Goal: Information Seeking & Learning: Learn about a topic

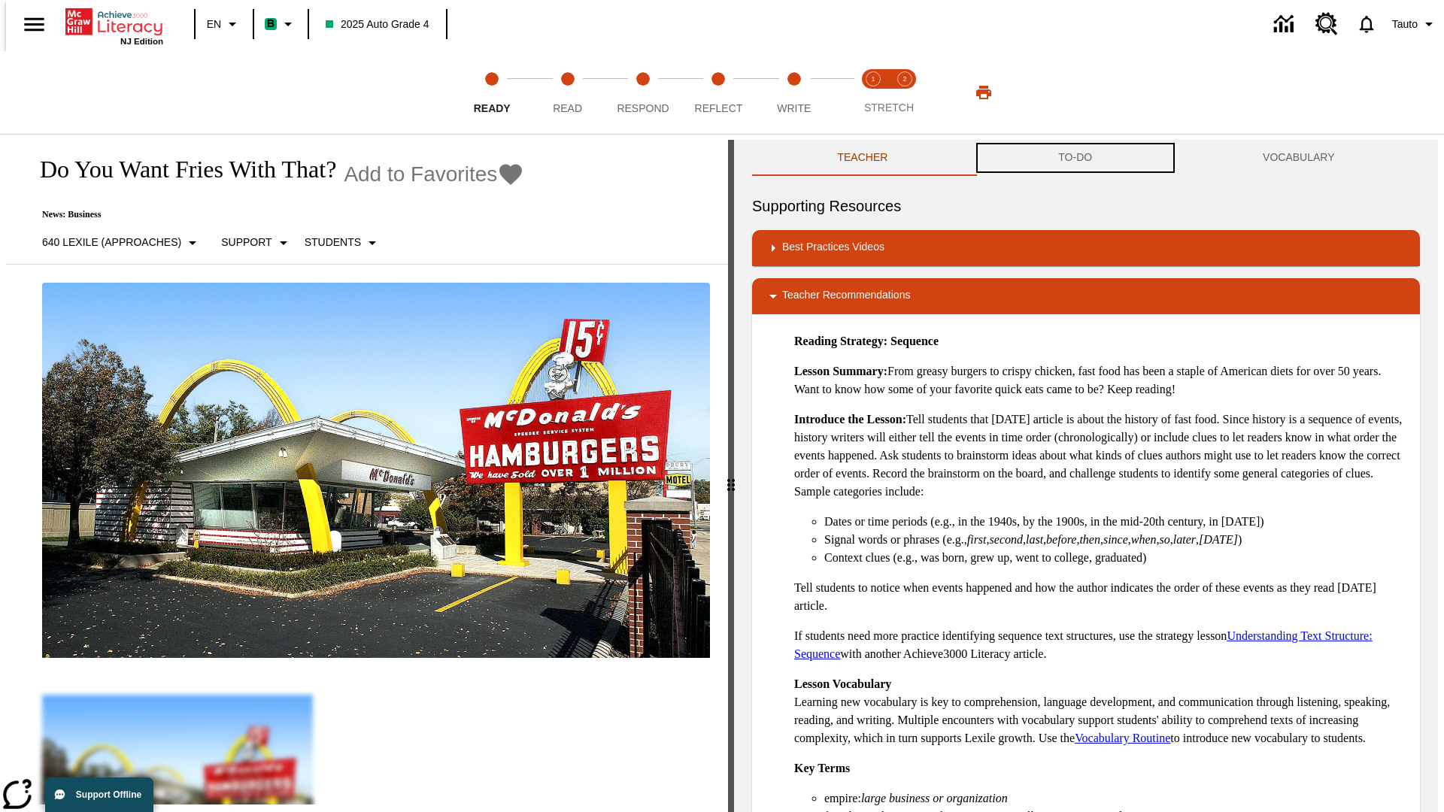
click at [1075, 158] on button "TO-DO" at bounding box center [1075, 158] width 205 height 36
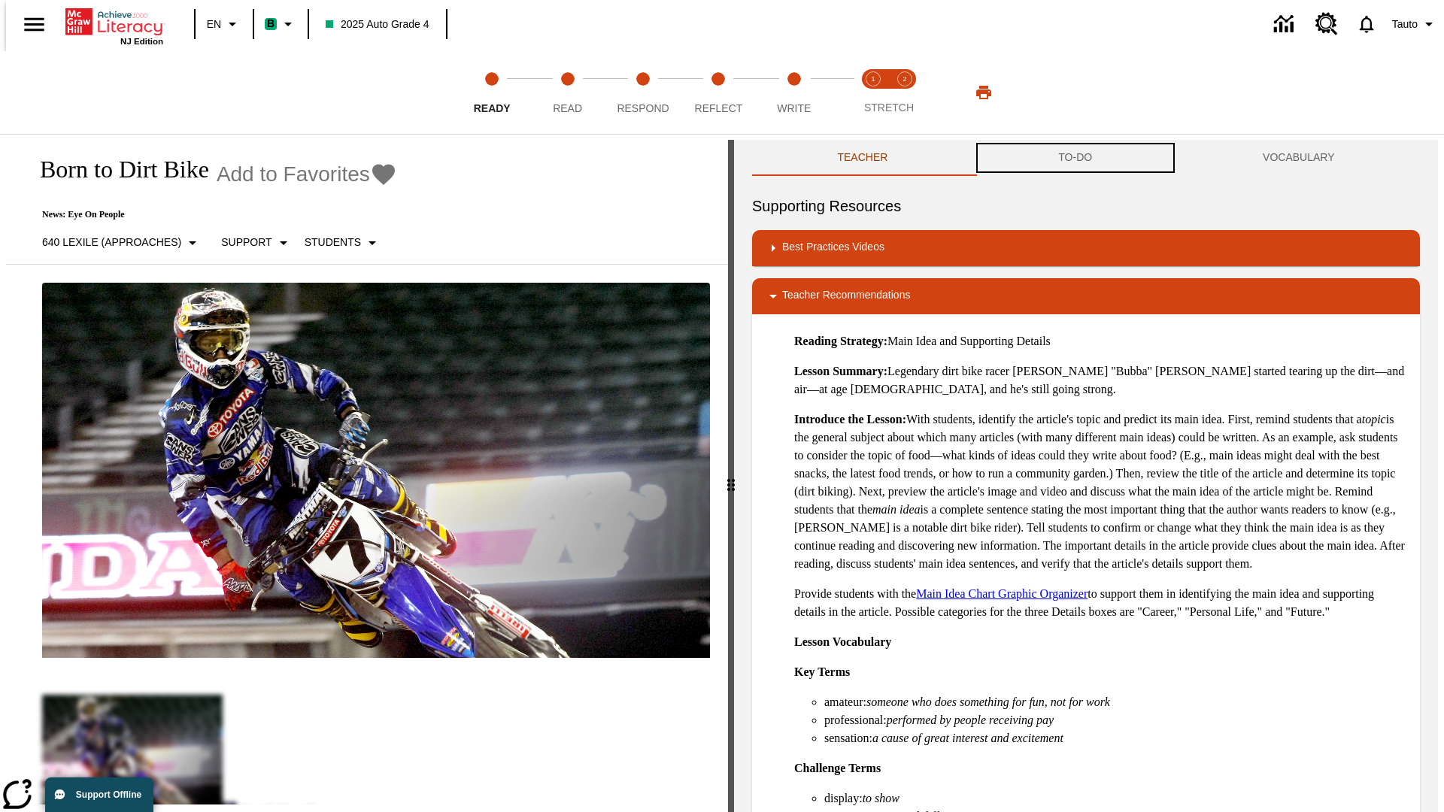
click at [1075, 158] on button "TO-DO" at bounding box center [1075, 158] width 205 height 36
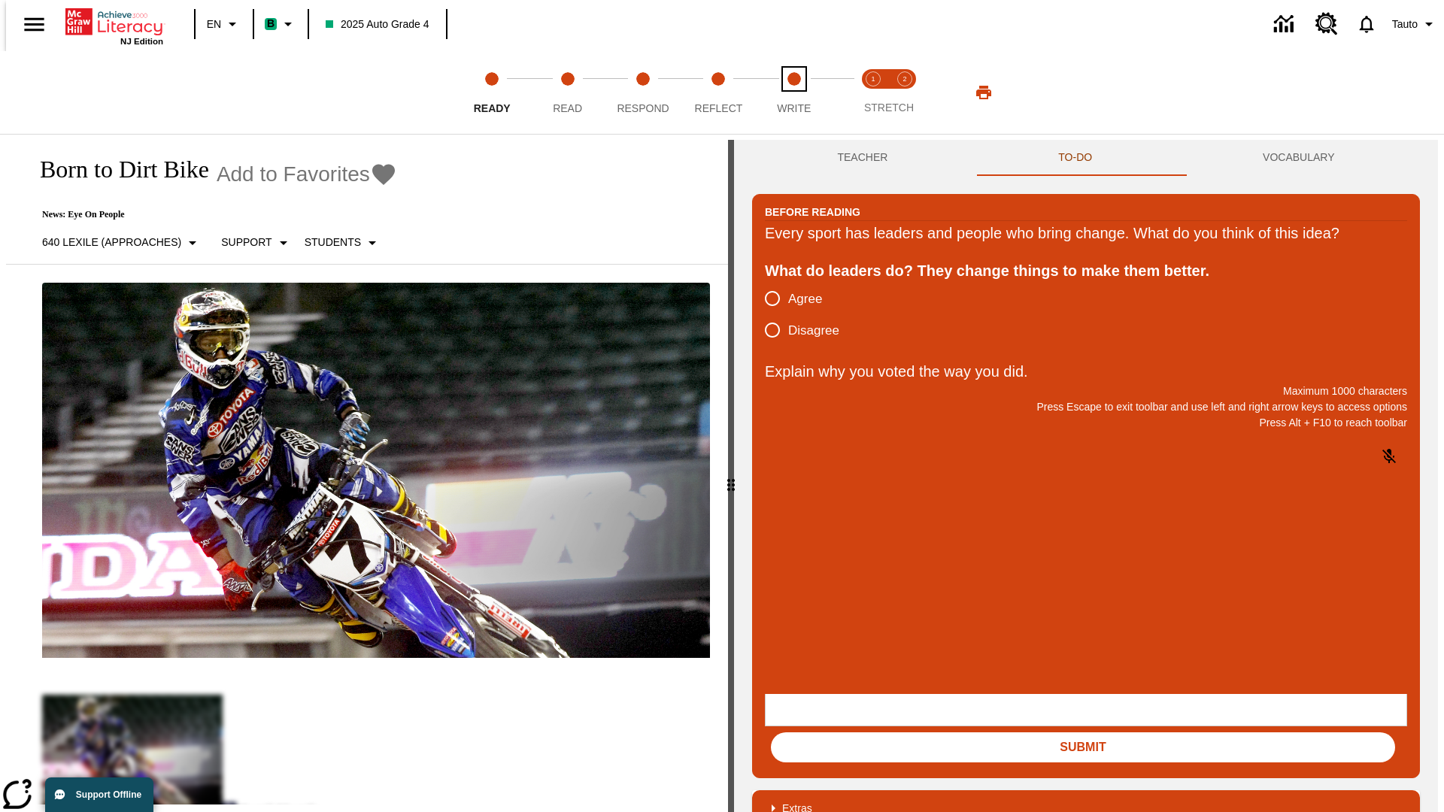
click at [793, 92] on span "Write" at bounding box center [794, 102] width 34 height 27
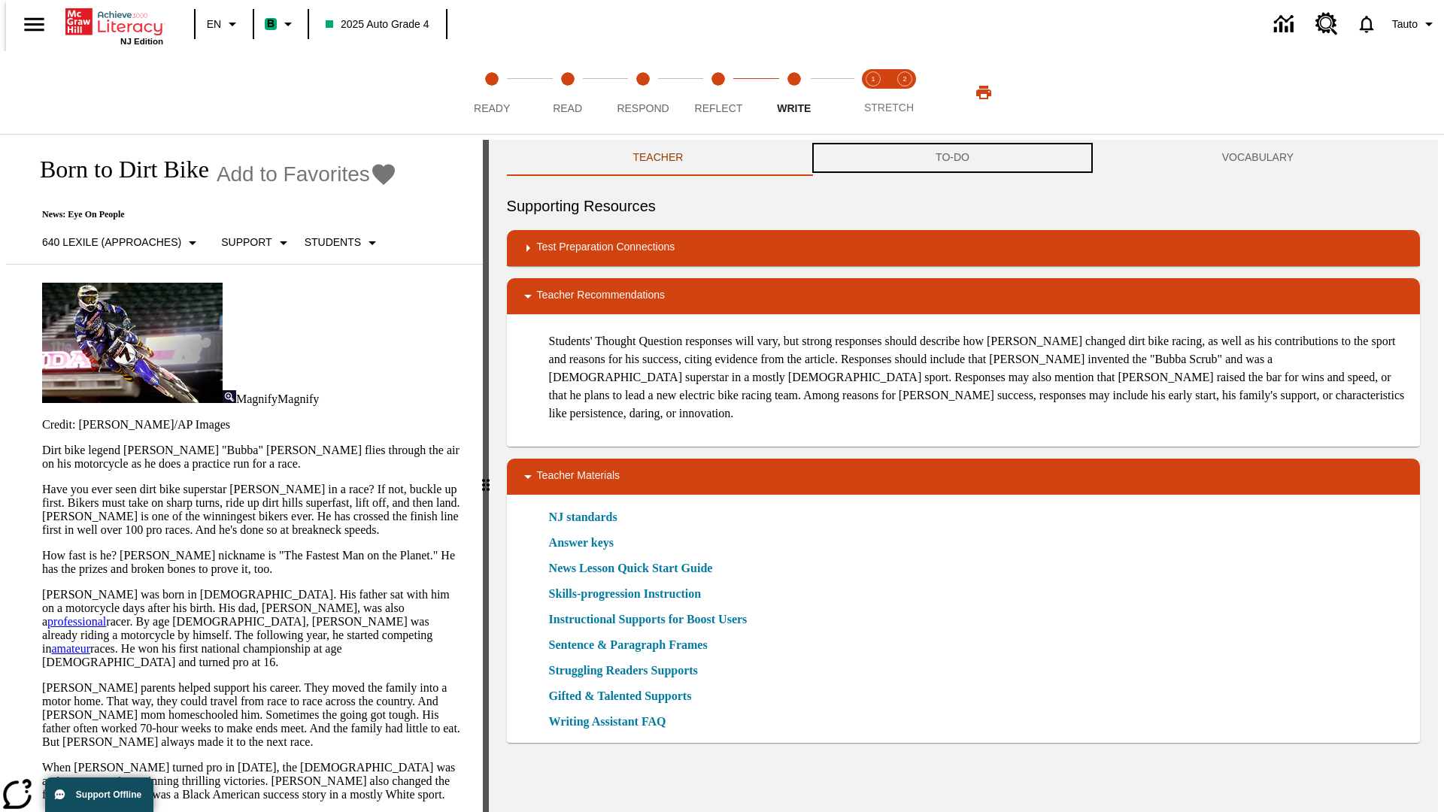
scroll to position [1, 0]
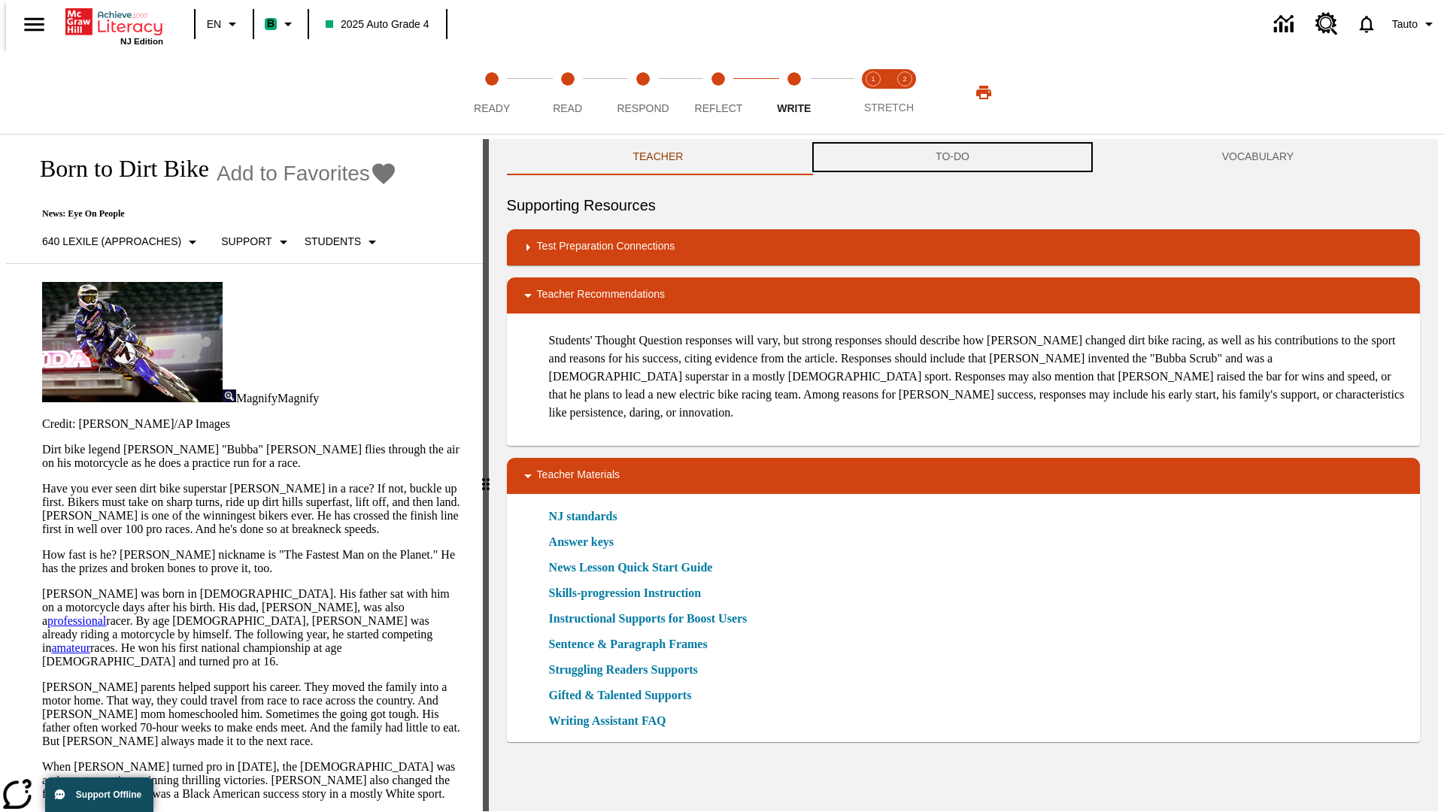
click at [953, 158] on button "TO-DO" at bounding box center [952, 157] width 286 height 36
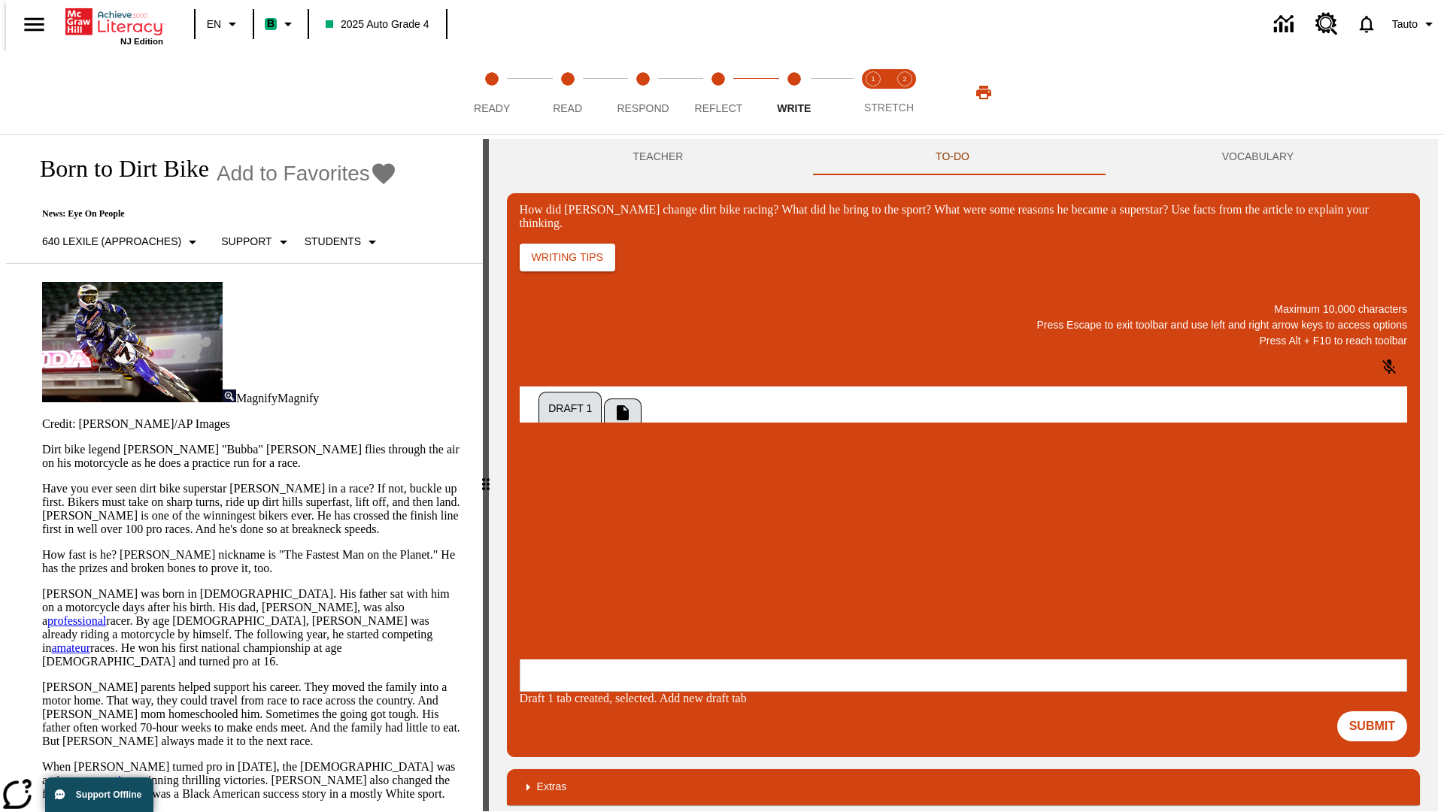
scroll to position [0, 0]
click at [738, 562] on p "One change Stewart brought to dirt bike racing was…" at bounding box center [632, 566] width 214 height 27
click at [550, 502] on span "Copy" at bounding box center [538, 507] width 25 height 11
click at [738, 562] on p "How did Stewart change dirt bike racing? What did he bring to the sport? What w…" at bounding box center [632, 560] width 214 height 14
click at [550, 502] on span "Copy" at bounding box center [538, 507] width 25 height 11
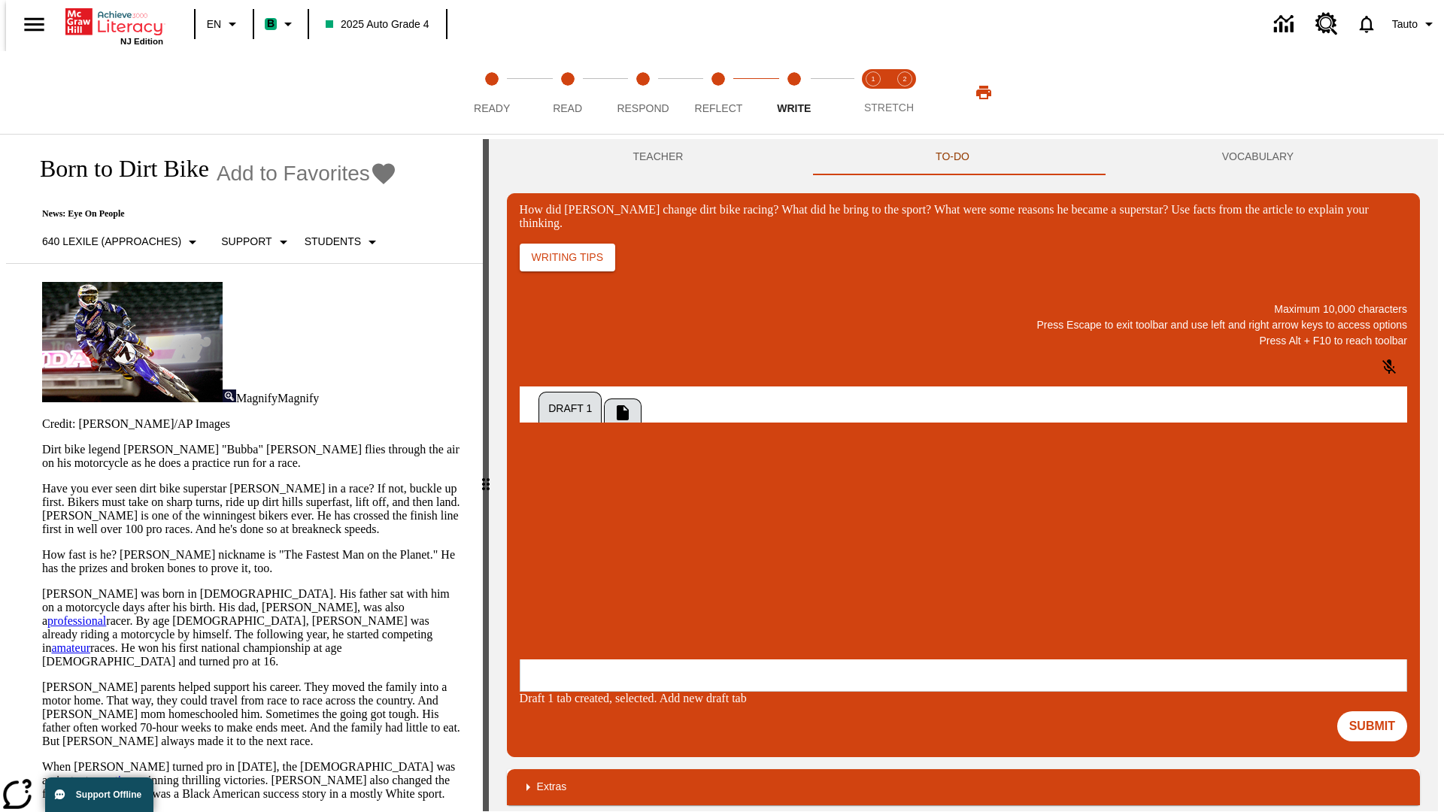
click at [738, 562] on p "How did Stewart change dirt bike racing? What did he bring to the sport? What w…" at bounding box center [632, 560] width 214 height 14
